Goal: Information Seeking & Learning: Learn about a topic

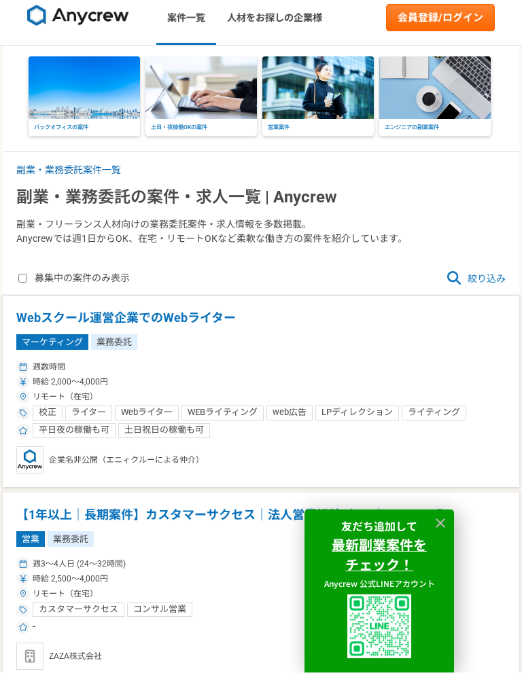
click at [491, 282] on span "絞り込み" at bounding box center [475, 288] width 60 height 16
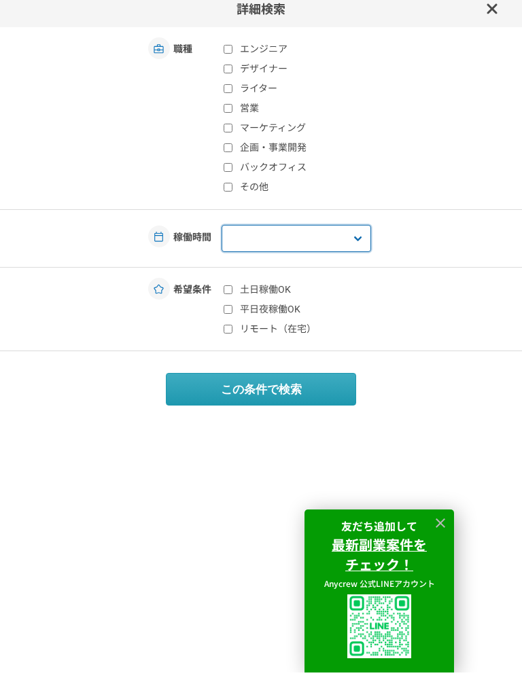
click at [327, 238] on select "週1人日（8時間）以下 週2人日（16時間）以下 週3人日（24時間）以下 週4人日（32時間）以下 週5人日（40時間）以下" at bounding box center [295, 247] width 149 height 27
select select "2"
click at [312, 333] on label "リモート（在宅）" at bounding box center [303, 338] width 161 height 14
click at [232, 334] on input "リモート（在宅）" at bounding box center [227, 338] width 9 height 9
checkbox input "true"
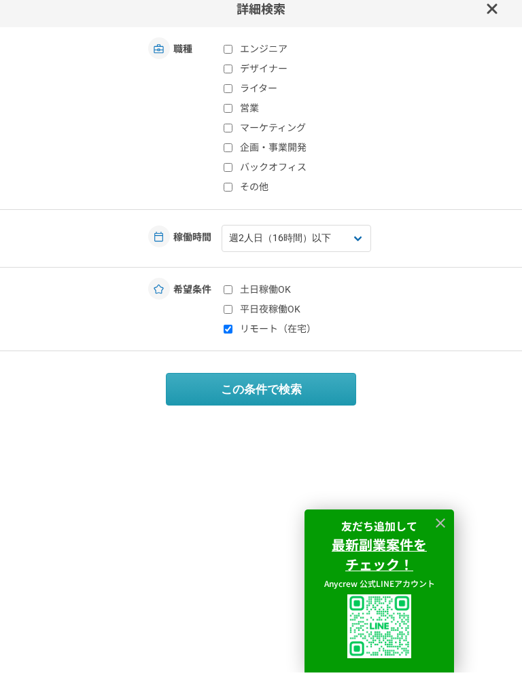
click at [350, 387] on button "この条件で検索" at bounding box center [261, 398] width 190 height 33
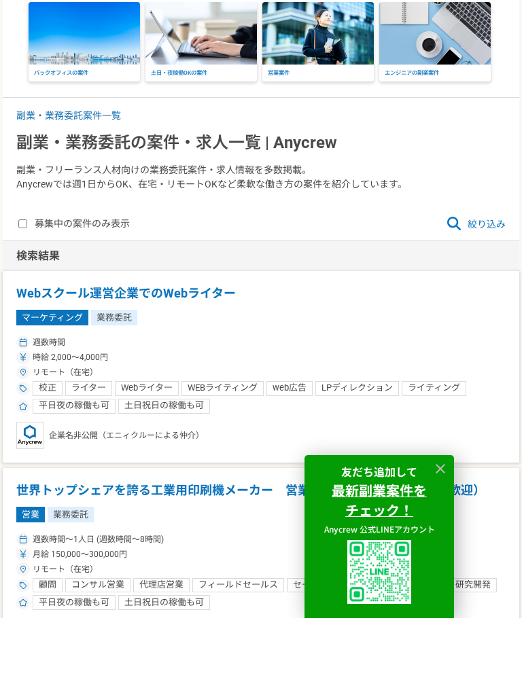
click at [481, 280] on span "絞り込み" at bounding box center [475, 288] width 60 height 16
select select "2"
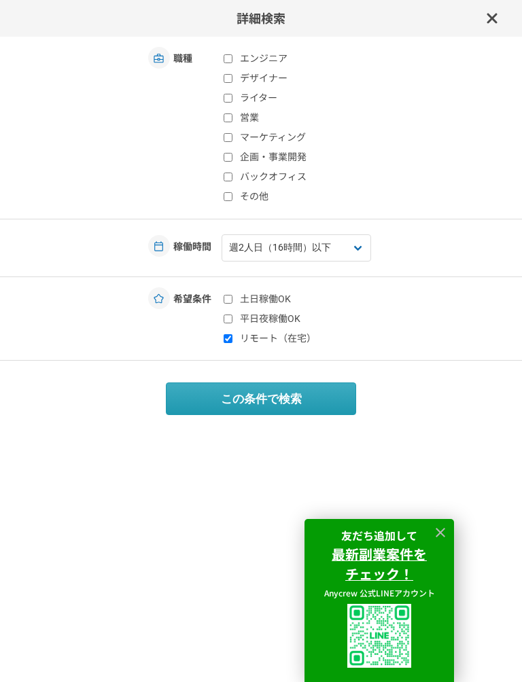
click at [276, 58] on label "エンジニア" at bounding box center [303, 59] width 161 height 14
click at [232, 58] on input "エンジニア" at bounding box center [227, 58] width 9 height 9
checkbox input "true"
click at [332, 407] on button "この条件で検索" at bounding box center [261, 398] width 190 height 33
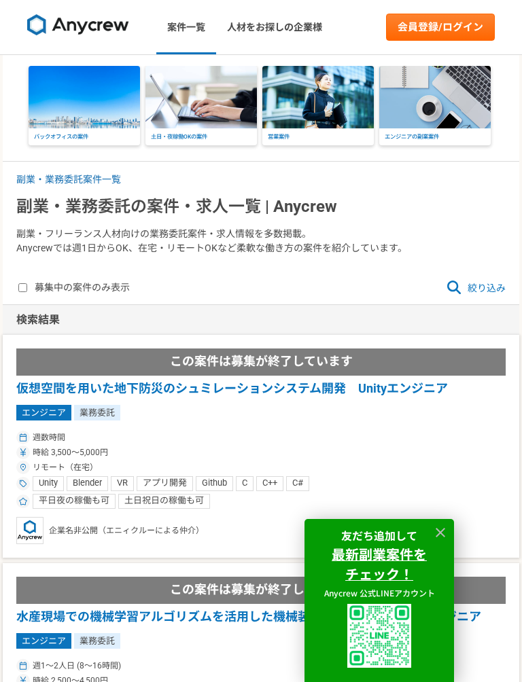
click at [500, 285] on span "絞り込み" at bounding box center [475, 288] width 60 height 16
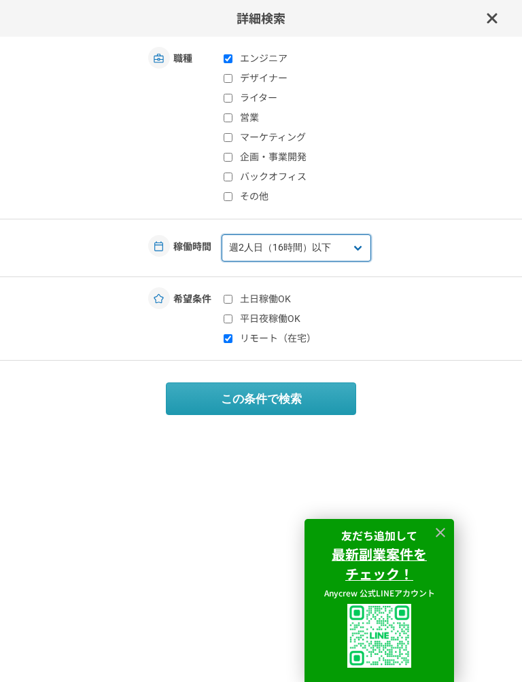
click at [346, 250] on select "週1人日（8時間）以下 週2人日（16時間）以下 週3人日（24時間）以下 週4人日（32時間）以下 週5人日（40時間）以下" at bounding box center [295, 247] width 149 height 27
select select "3"
click at [354, 403] on button "この条件で検索" at bounding box center [261, 398] width 190 height 33
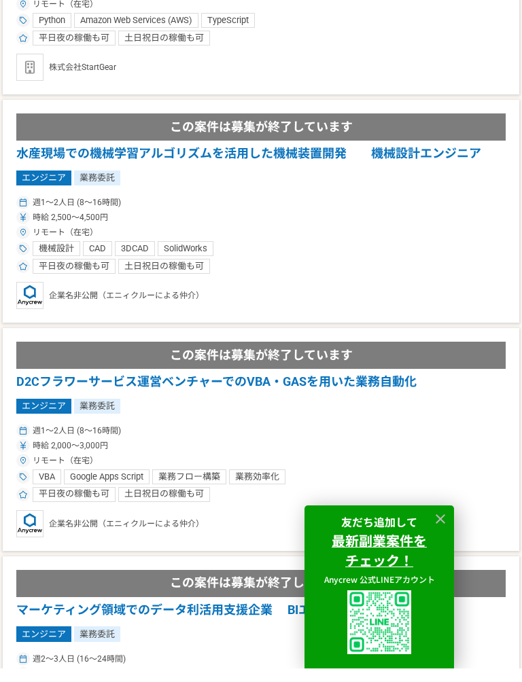
scroll to position [2228, 0]
